Goal: Task Accomplishment & Management: Manage account settings

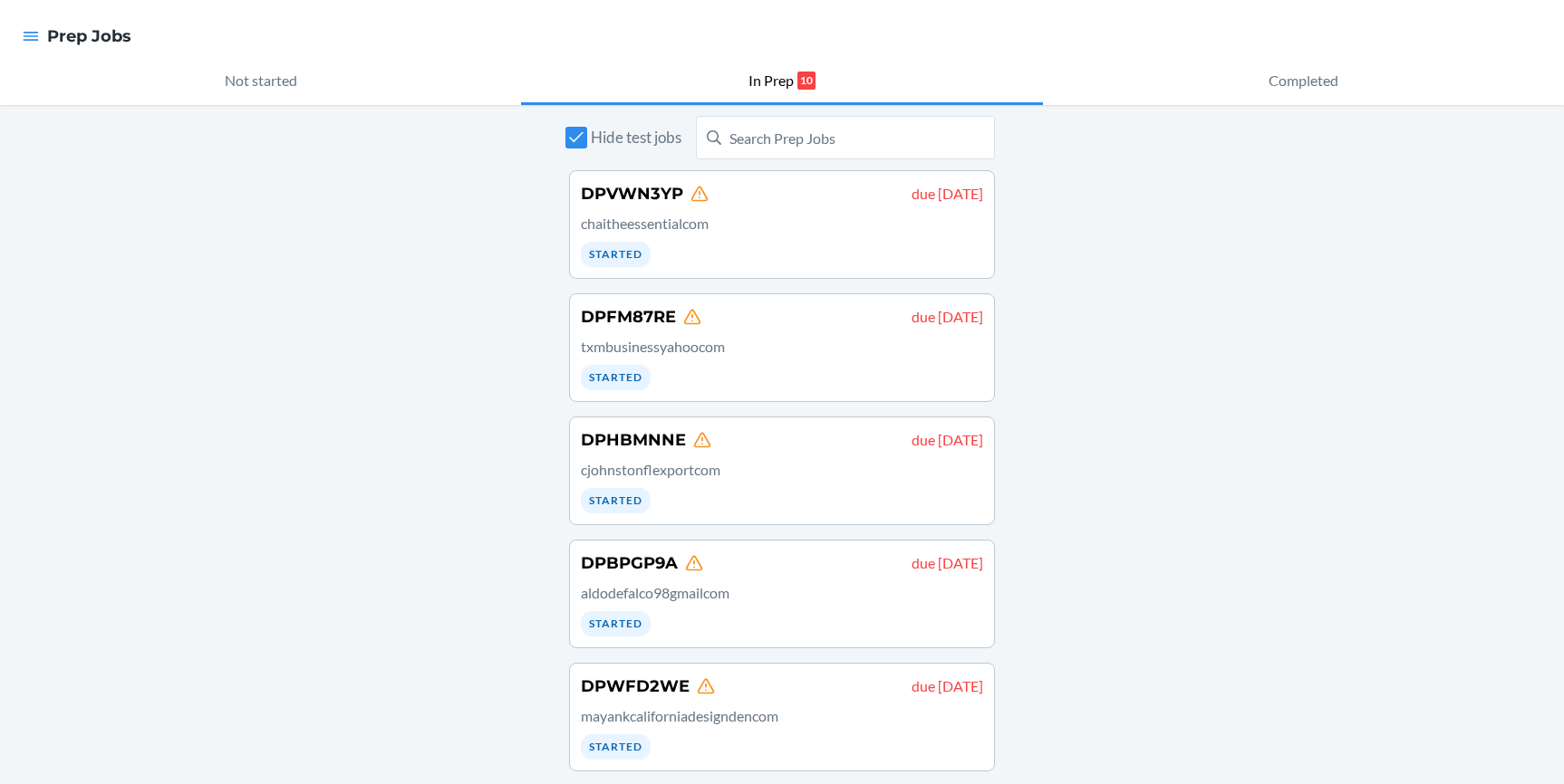
click at [1086, 258] on div "Hide test jobs DPVWN3YP due [DATE] chaitheessentialcom Started DPFM87RE due [DA…" at bounding box center [782, 760] width 1564 height 1308
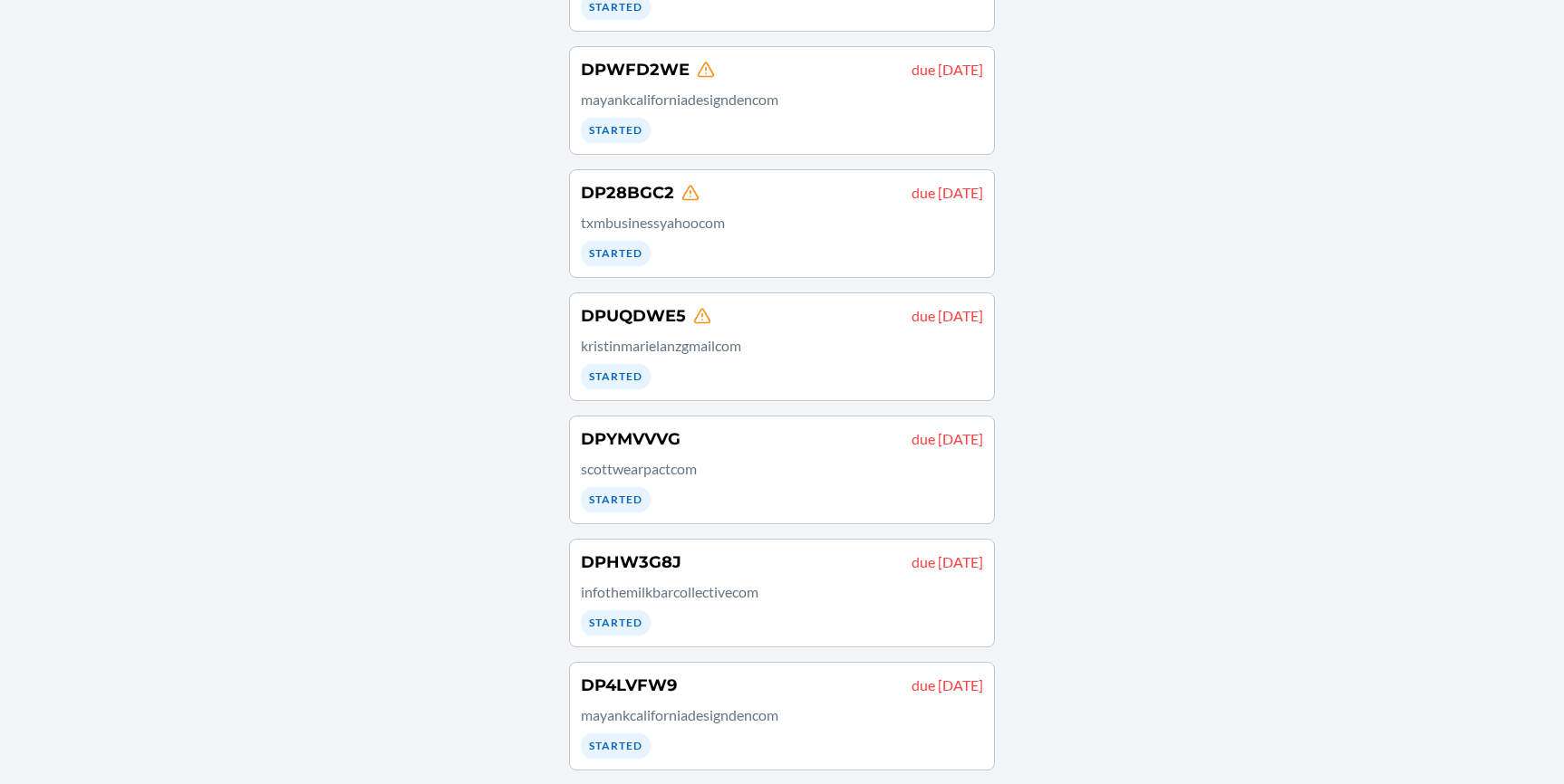
scroll to position [629, 0]
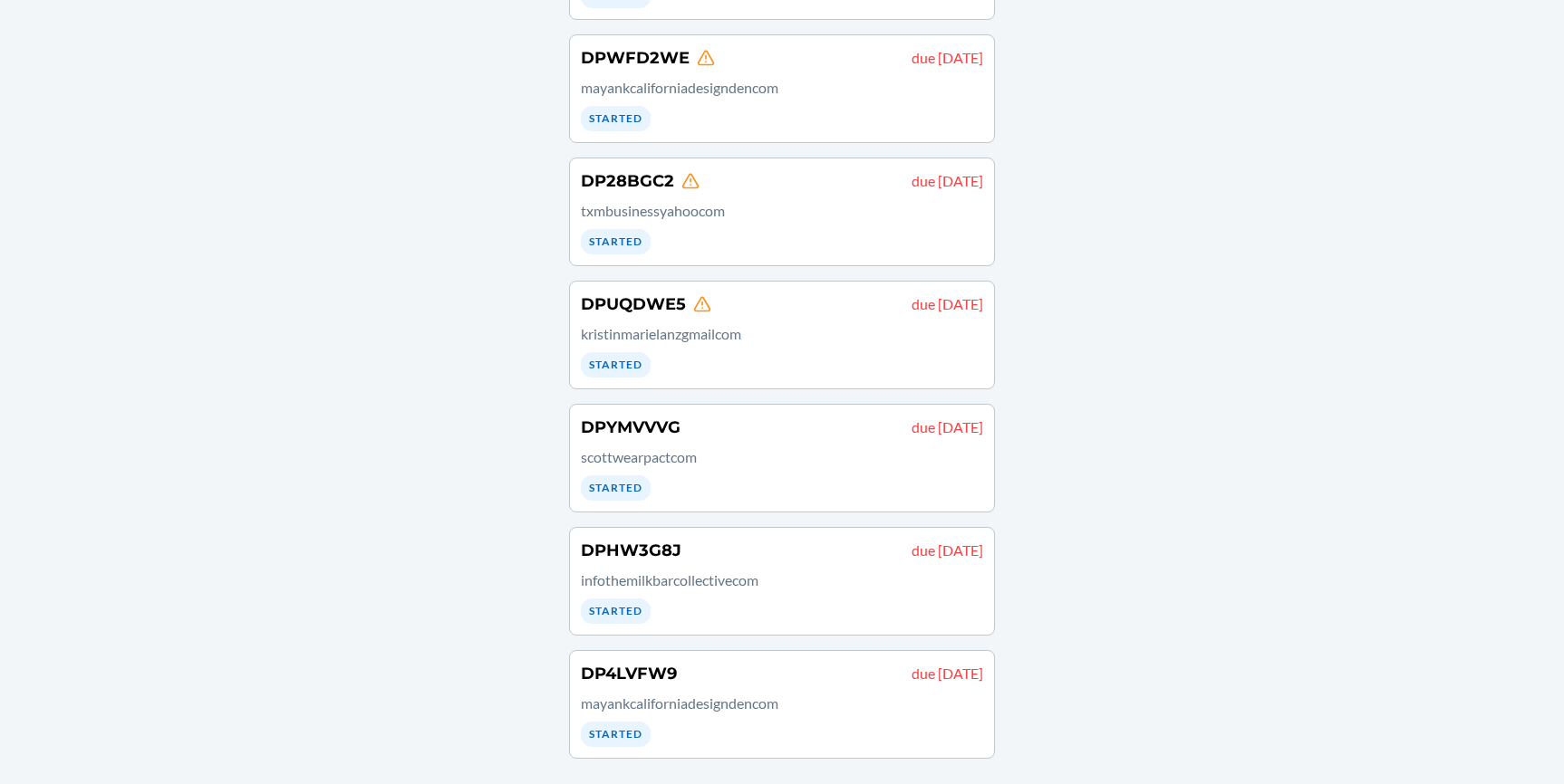
click at [891, 567] on div "DPHW3G8J due [DATE] infothemilkbarcollectivecom Started" at bounding box center [782, 582] width 402 height 85
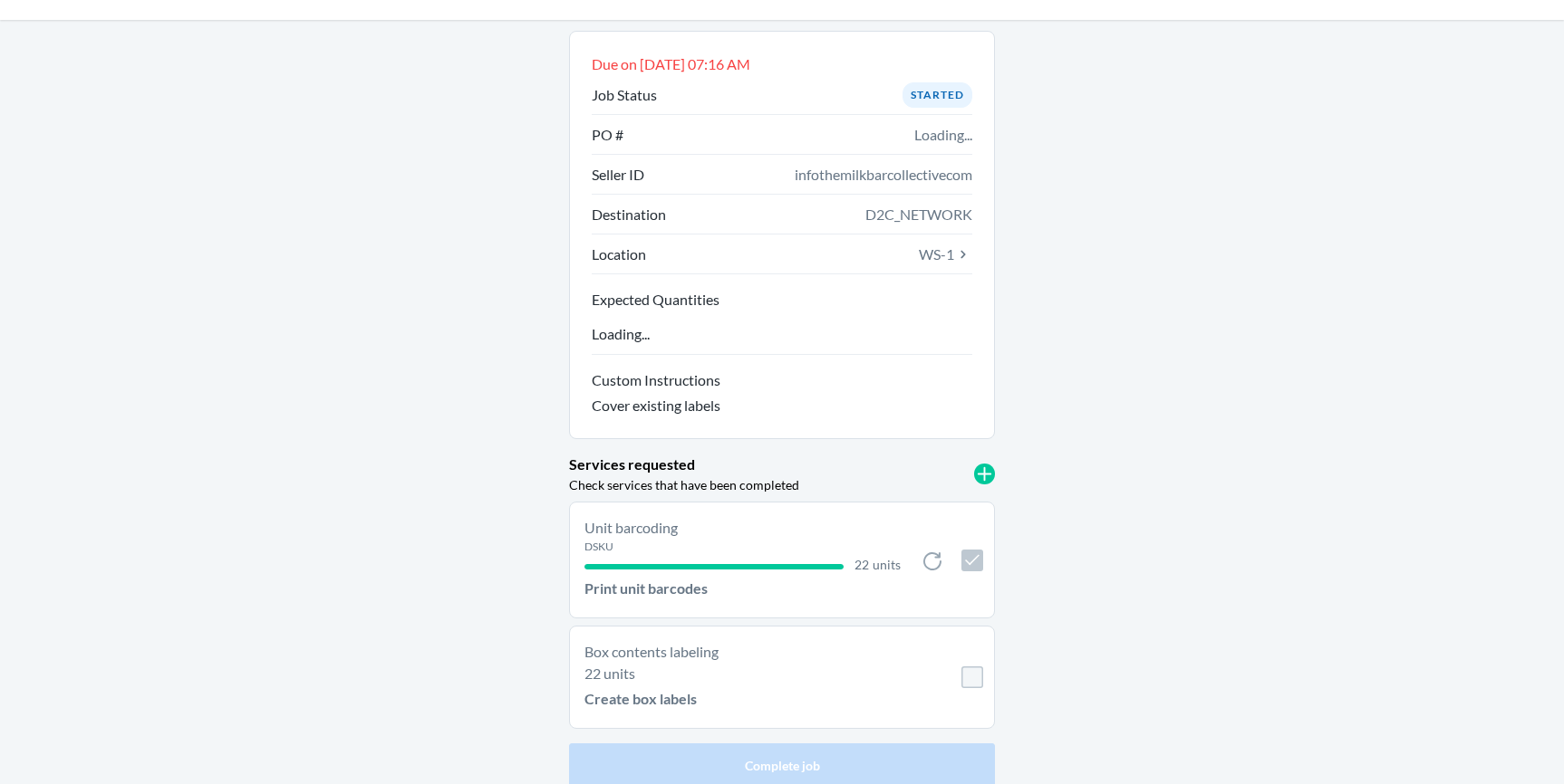
scroll to position [60, 0]
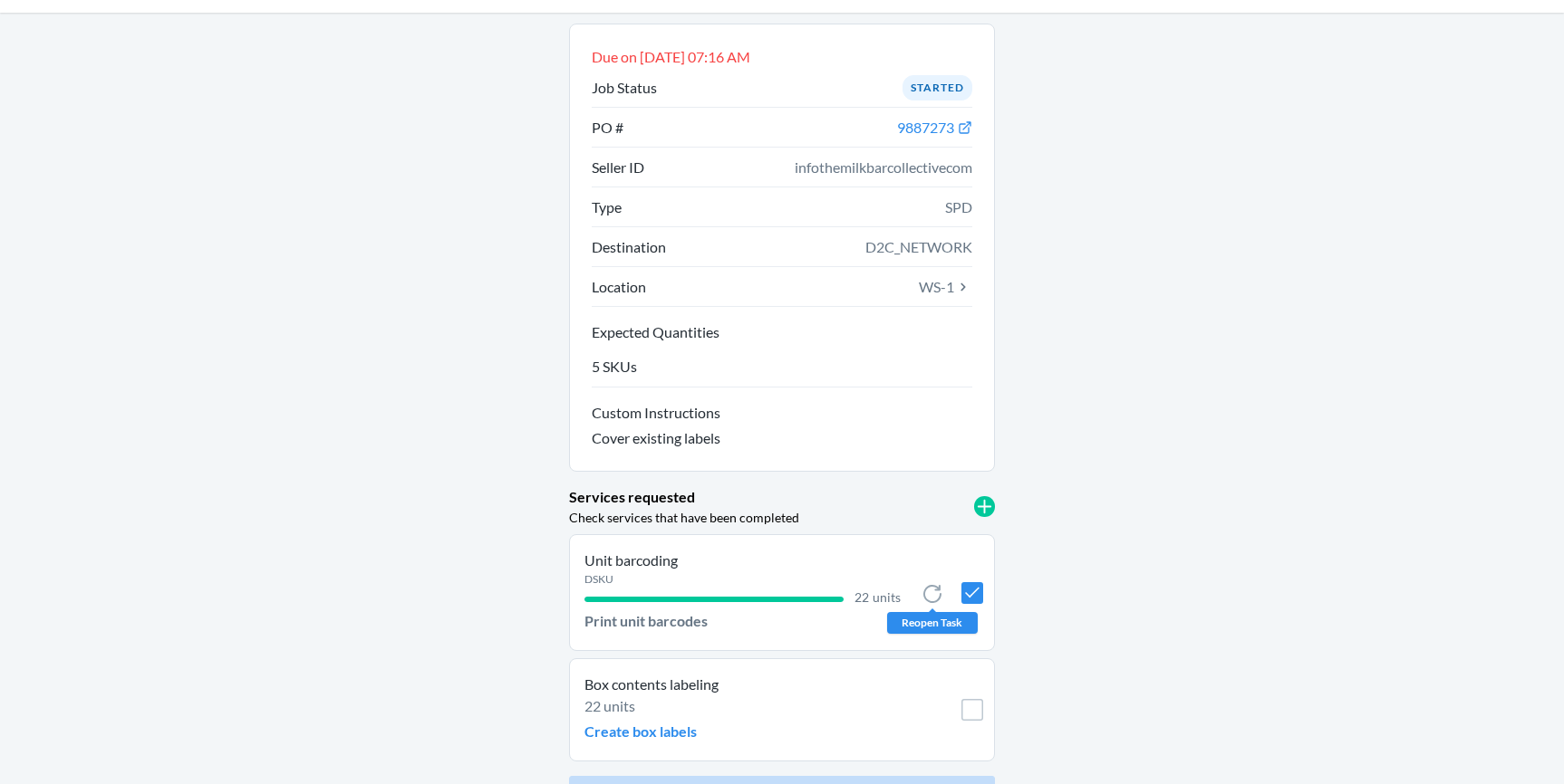
click at [933, 595] on icon at bounding box center [932, 594] width 18 height 18
checkbox input "false"
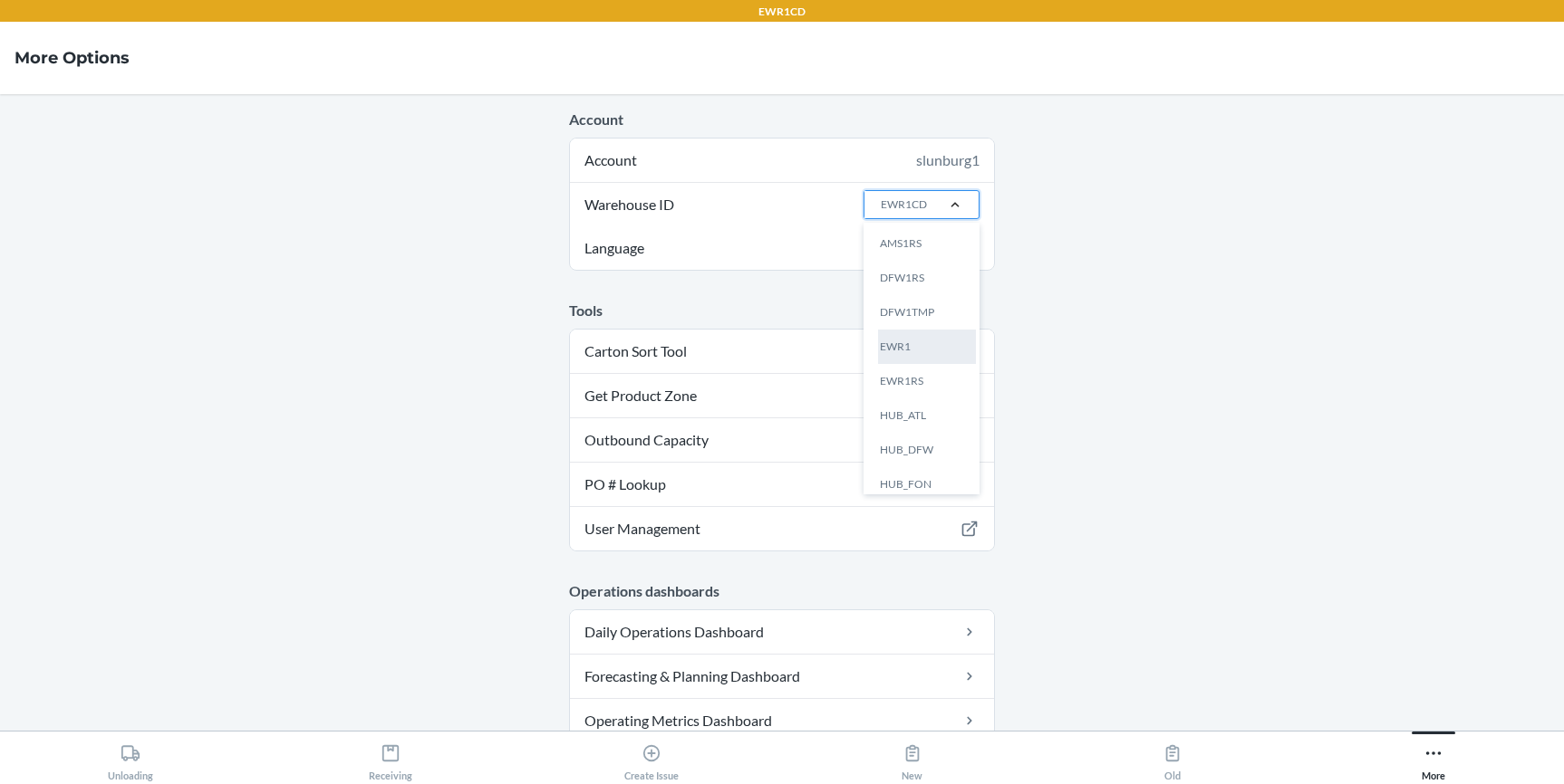
click at [897, 341] on div "EWR1" at bounding box center [927, 346] width 98 height 35
click at [880, 213] on input "Warehouse ID option EWR1 focused, 4 of 24. 24 results available. Use Up and Dow…" at bounding box center [880, 204] width 2 height 16
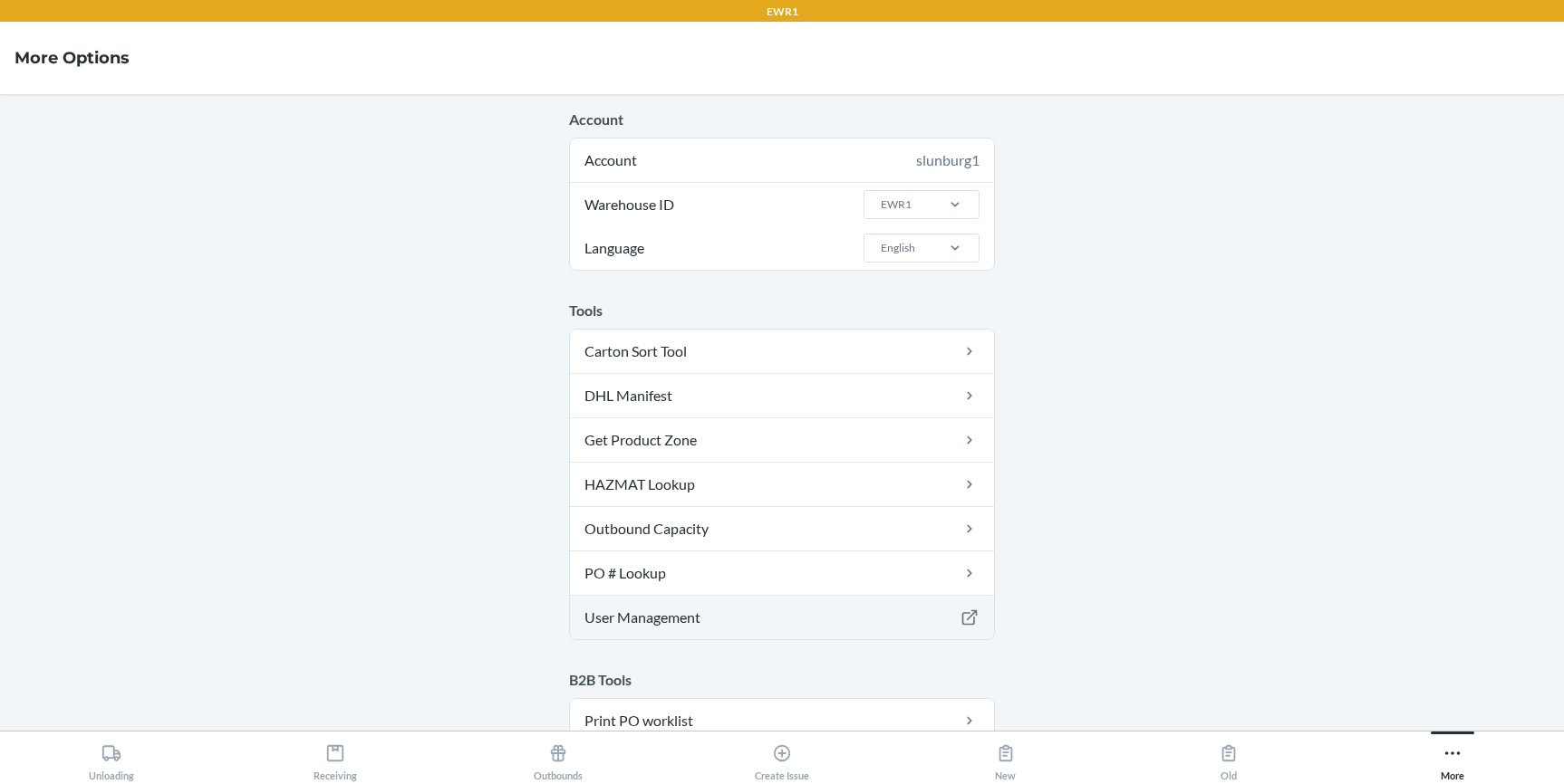
click at [658, 623] on link "User Management" at bounding box center [782, 617] width 424 height 43
